Goal: Task Accomplishment & Management: Manage account settings

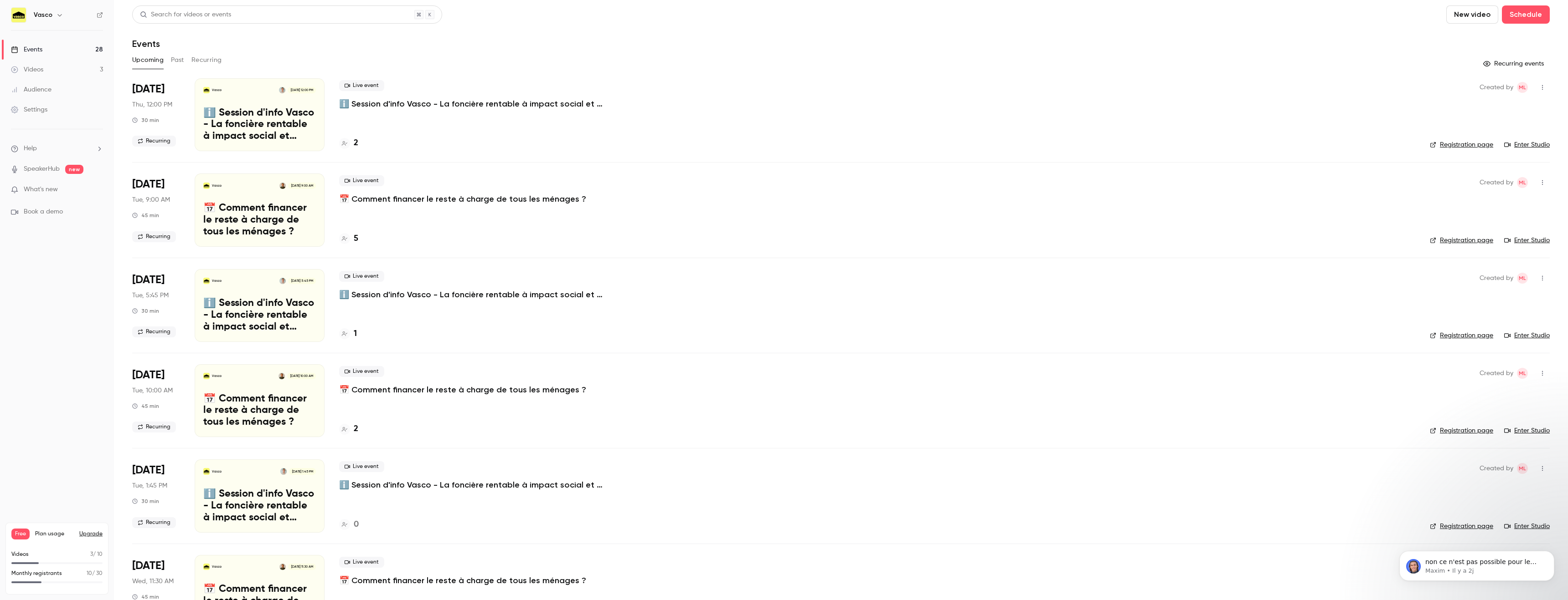
click at [198, 63] on button "Recurring" at bounding box center [207, 60] width 30 height 15
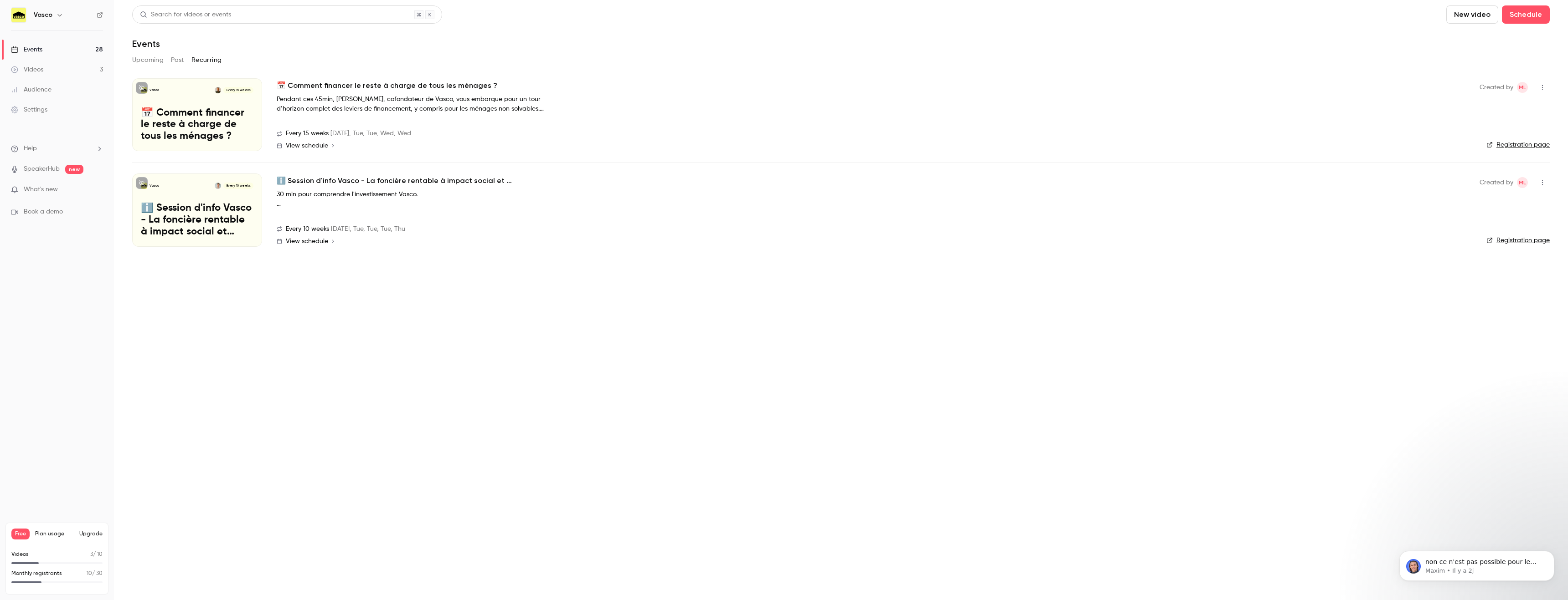
click at [145, 62] on button "Upcoming" at bounding box center [148, 60] width 32 height 15
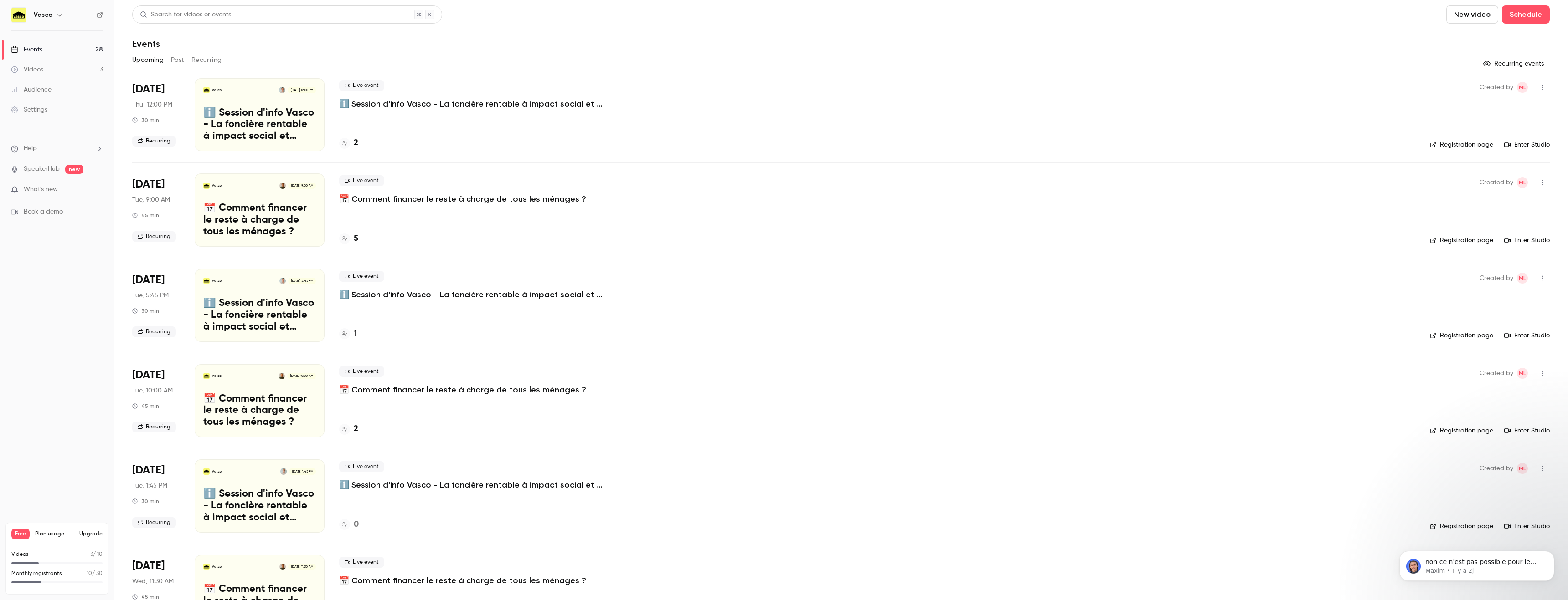
click at [203, 64] on button "Recurring" at bounding box center [207, 60] width 30 height 15
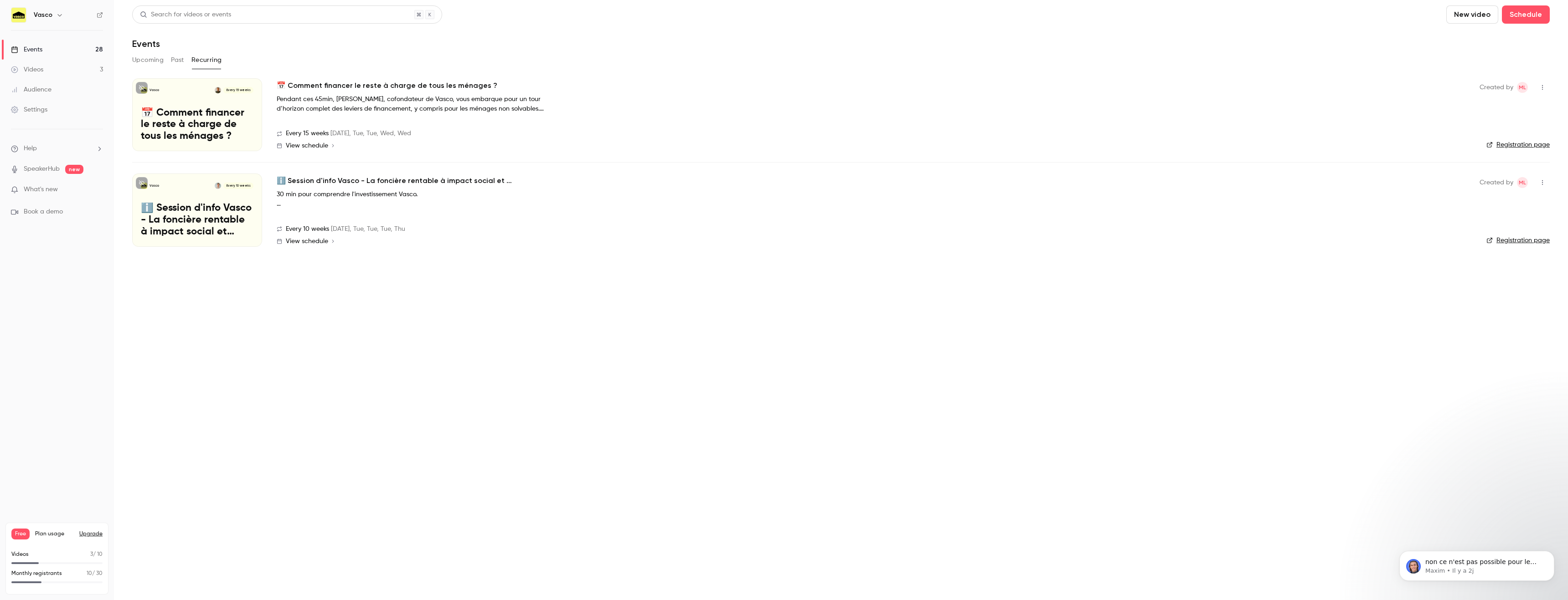
click at [347, 90] on h2 "📅 Comment financer le reste à charge de tous les ménages ?" at bounding box center [386, 86] width 221 height 11
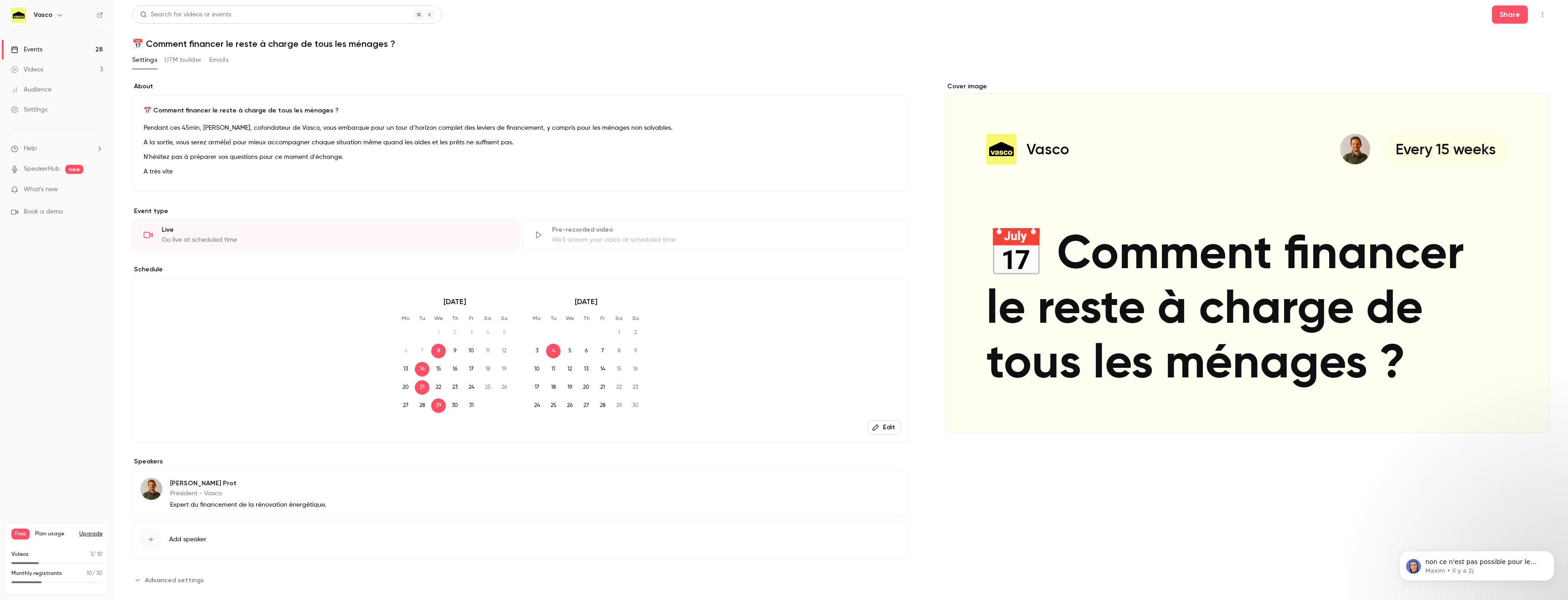
click at [212, 60] on button "Emails" at bounding box center [219, 60] width 19 height 15
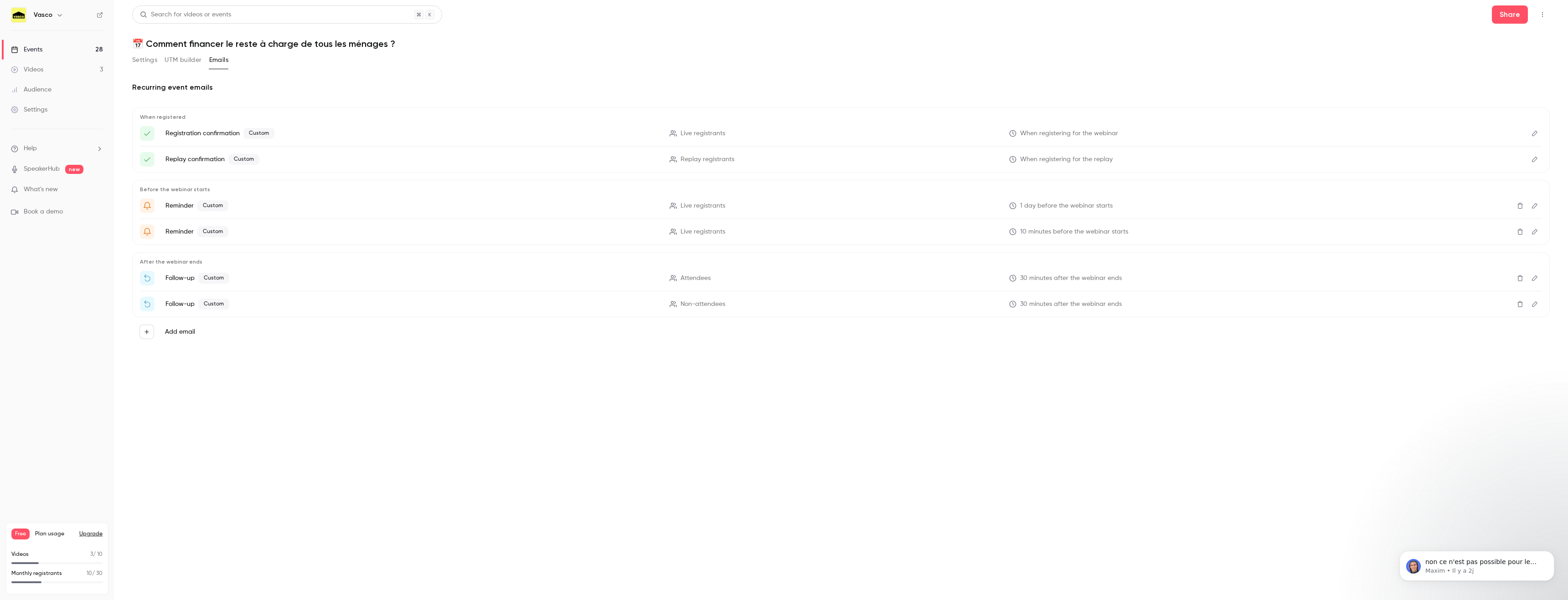
click at [1539, 134] on button "Edit" at bounding box center [1535, 133] width 15 height 15
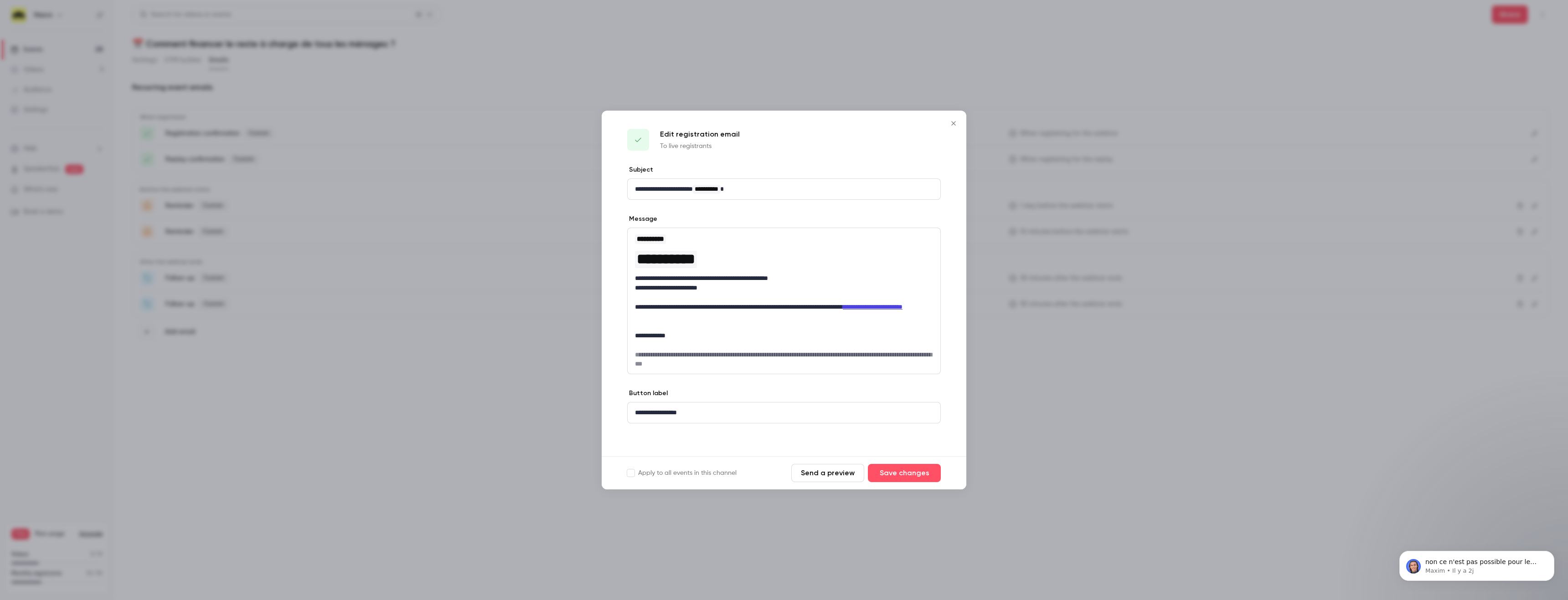
click at [949, 123] on icon "Close" at bounding box center [953, 124] width 11 height 7
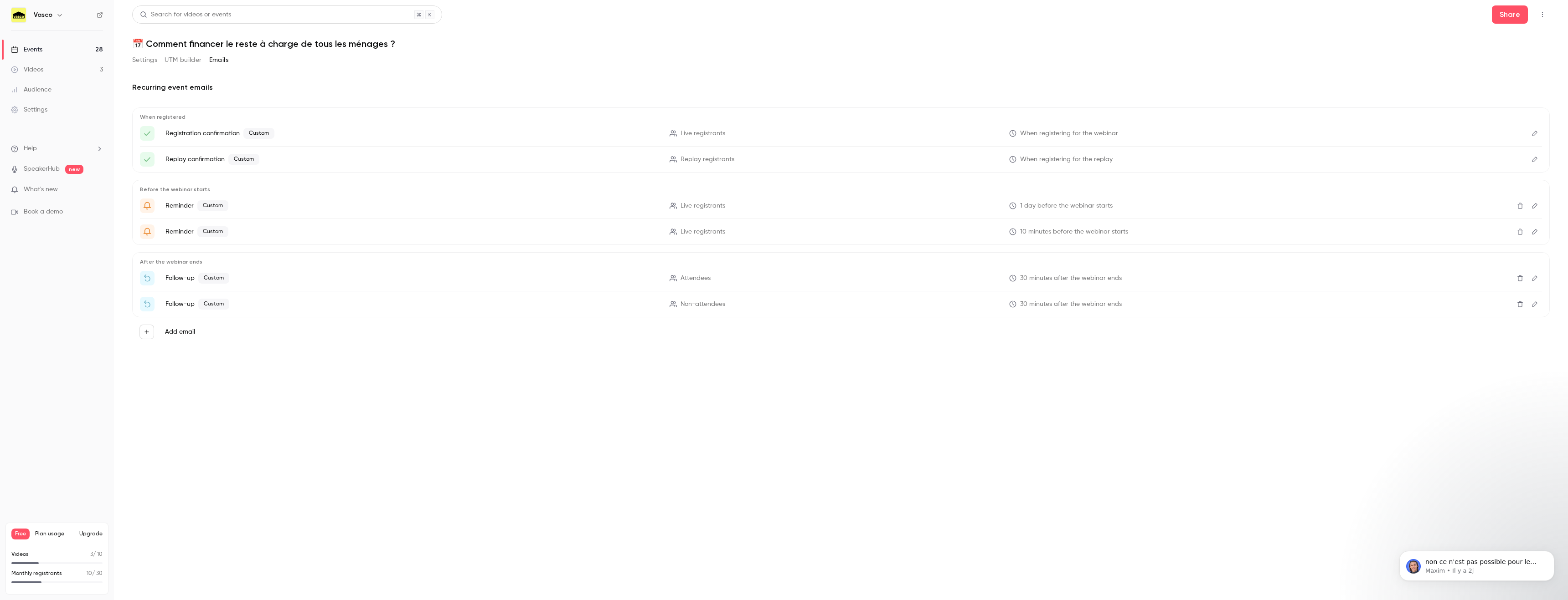
click at [1536, 276] on icon "Edit" at bounding box center [1534, 278] width 5 height 5
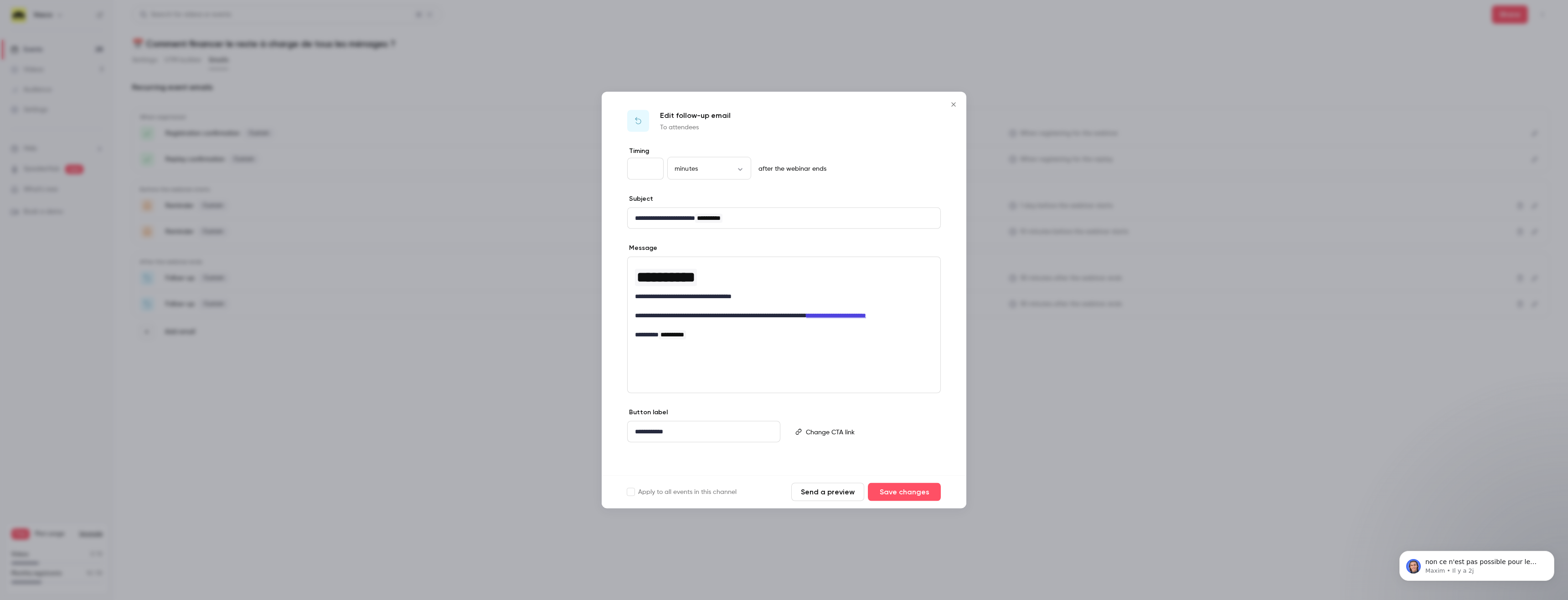
click at [1091, 226] on div at bounding box center [784, 300] width 1568 height 600
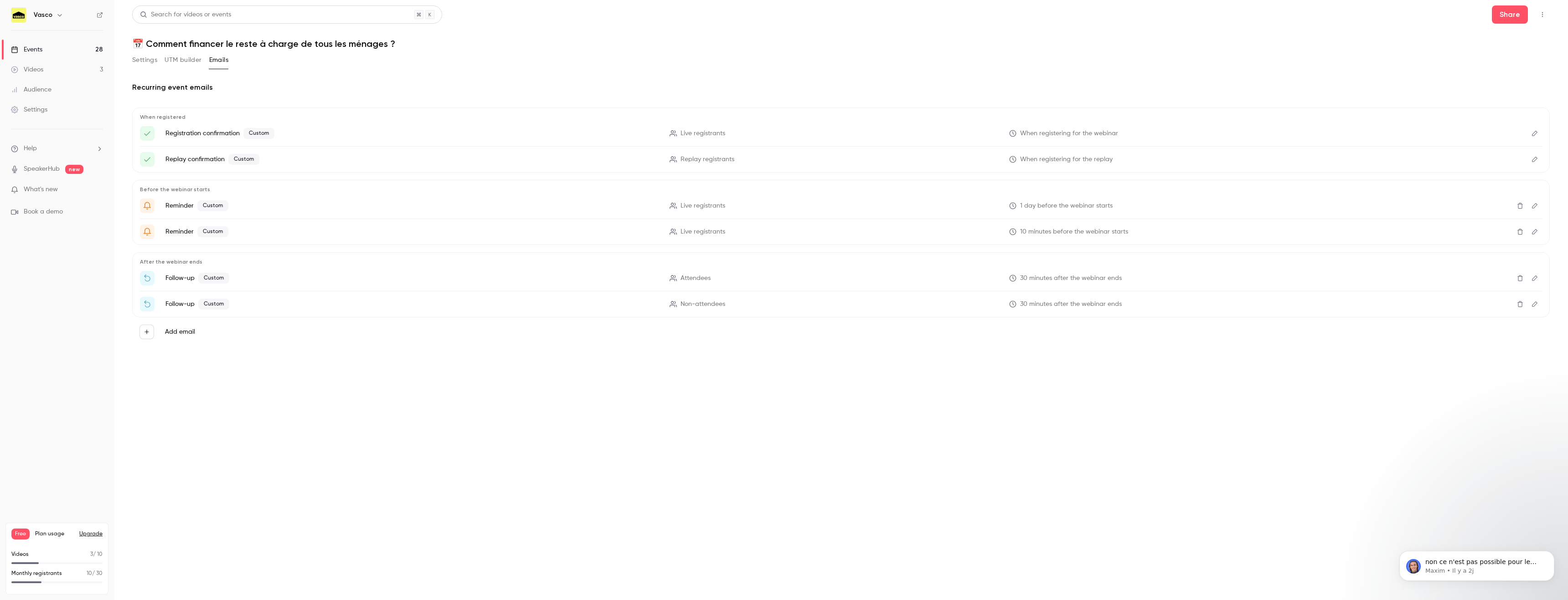
click at [1533, 305] on icon "Edit" at bounding box center [1535, 304] width 7 height 7
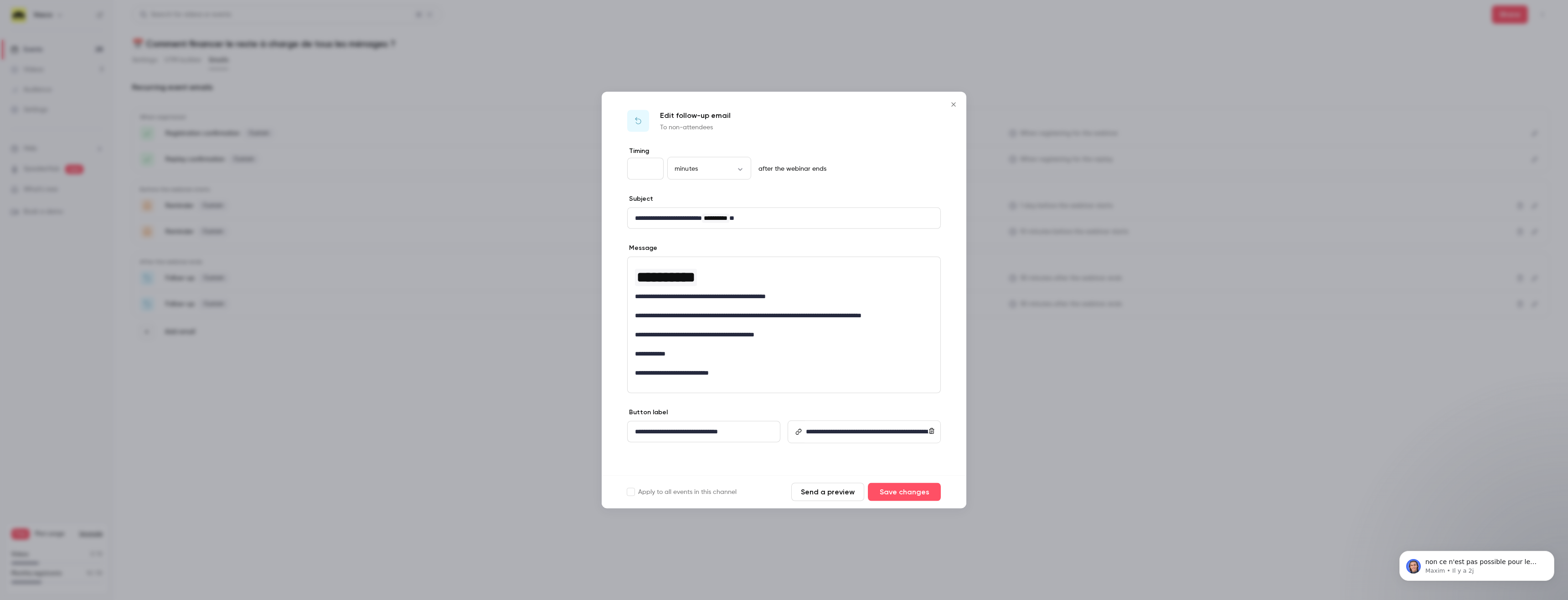
click at [951, 105] on icon "Close" at bounding box center [953, 105] width 11 height 7
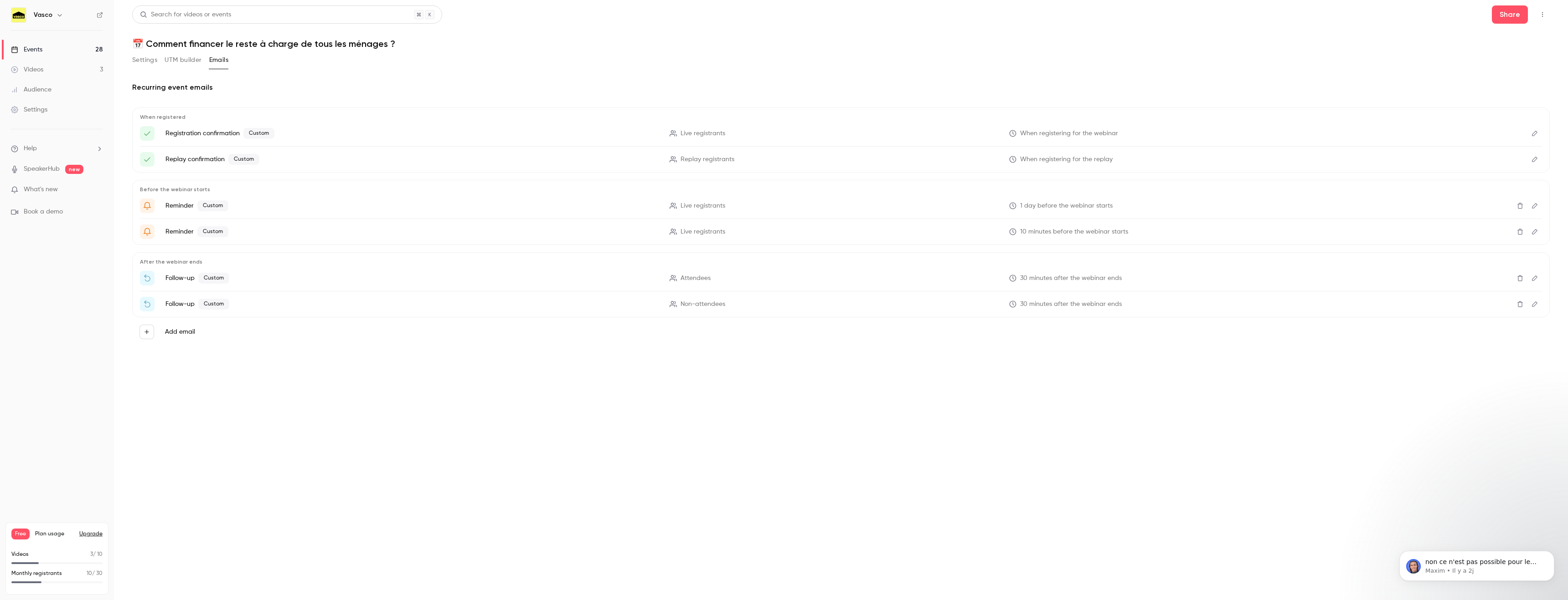
click at [79, 50] on link "Events 28" at bounding box center [57, 49] width 114 height 20
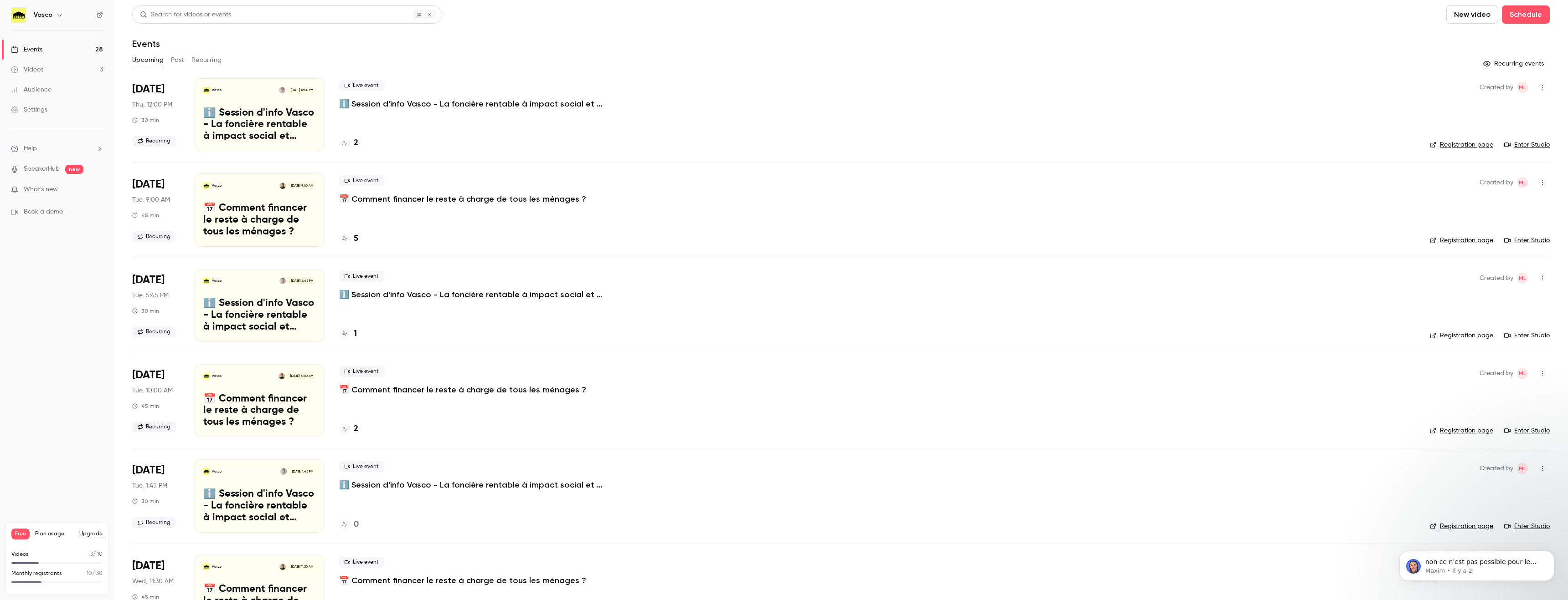
click at [198, 60] on button "Recurring" at bounding box center [207, 60] width 30 height 15
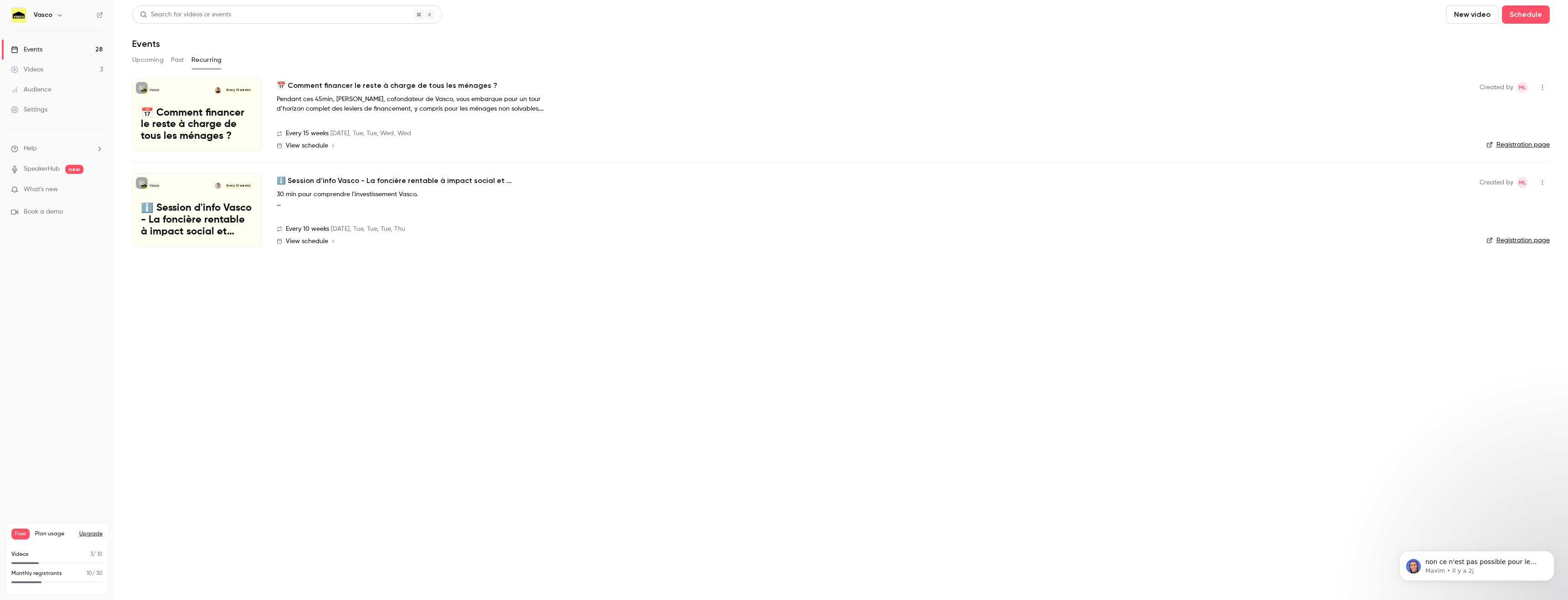
click at [326, 83] on h2 "📅 Comment financer le reste à charge de tous les ménages ?" at bounding box center [386, 86] width 221 height 11
click at [150, 63] on button "Upcoming" at bounding box center [148, 60] width 32 height 15
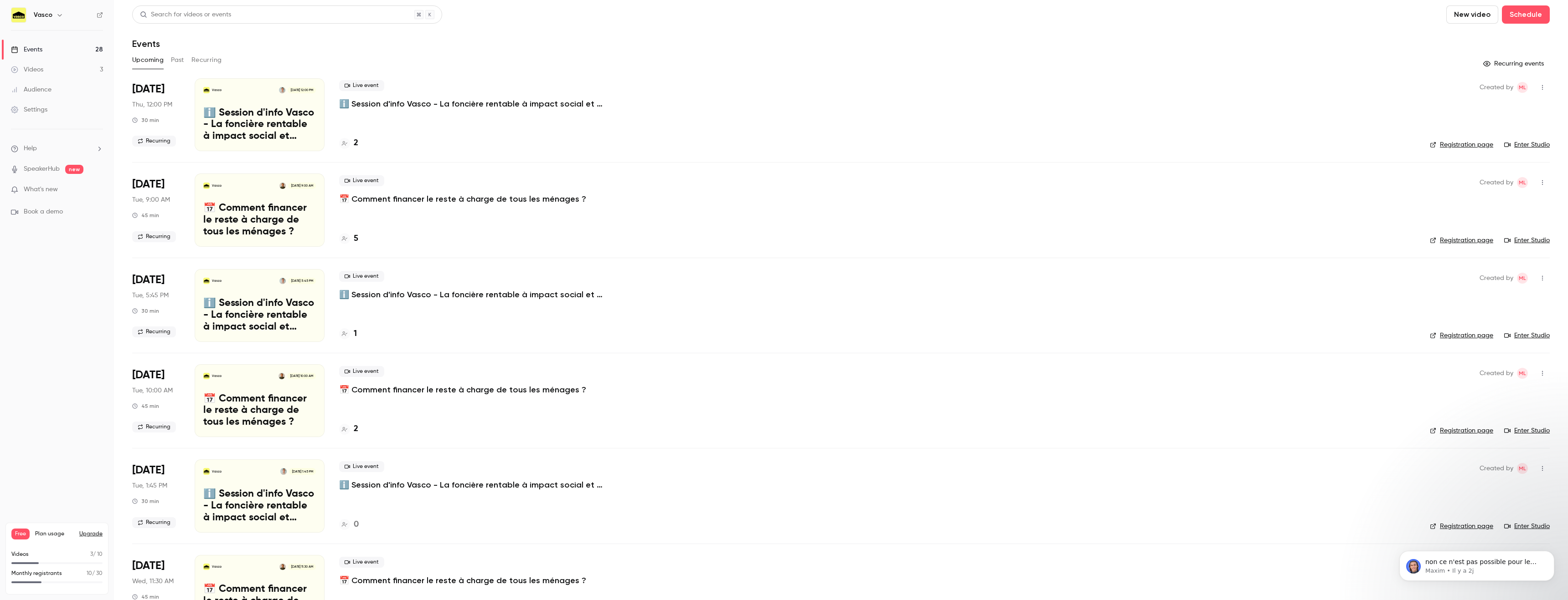
click at [414, 114] on div "Live event ℹ️ Session d'info Vasco - La foncière rentable à impact social et en…" at bounding box center [877, 114] width 1076 height 73
click at [412, 108] on p "ℹ️ Session d'info Vasco - La foncière rentable à impact social et environnement…" at bounding box center [476, 103] width 274 height 11
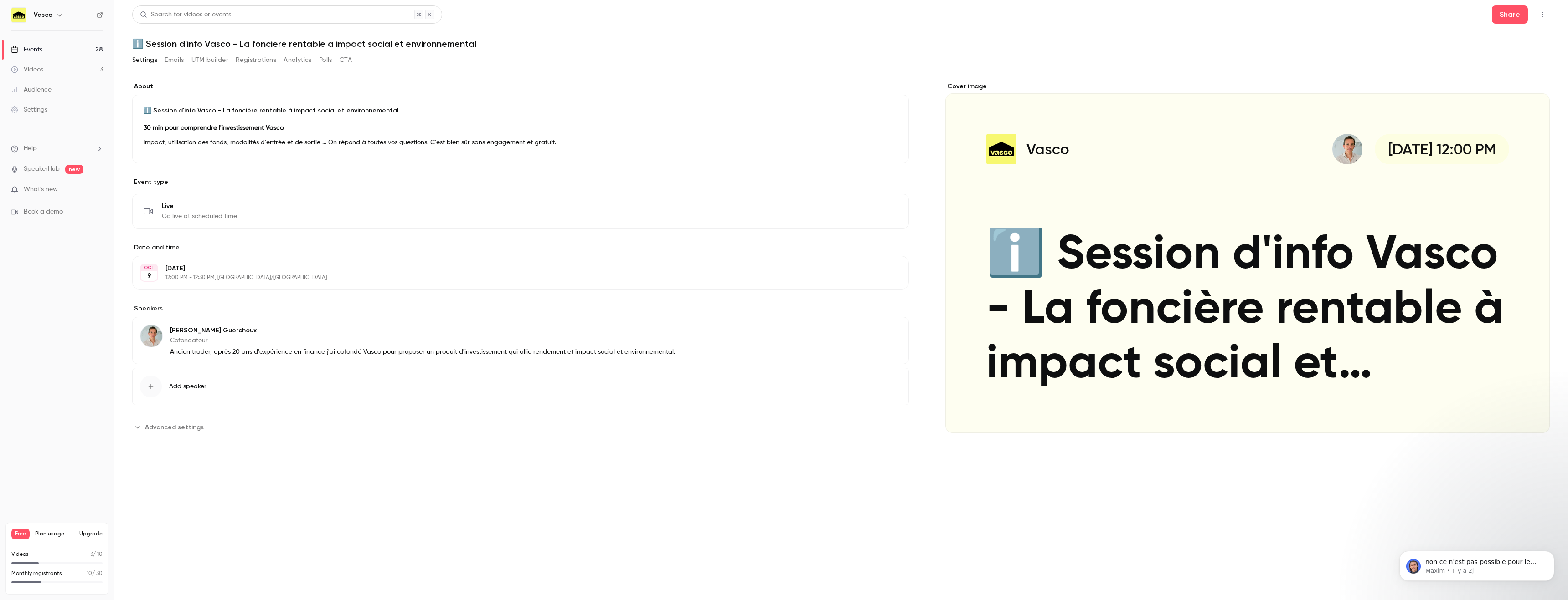
click at [1544, 18] on button "button" at bounding box center [1542, 15] width 15 height 15
click at [1499, 30] on li "Enter Studio" at bounding box center [1499, 38] width 98 height 24
